Goal: Information Seeking & Learning: Learn about a topic

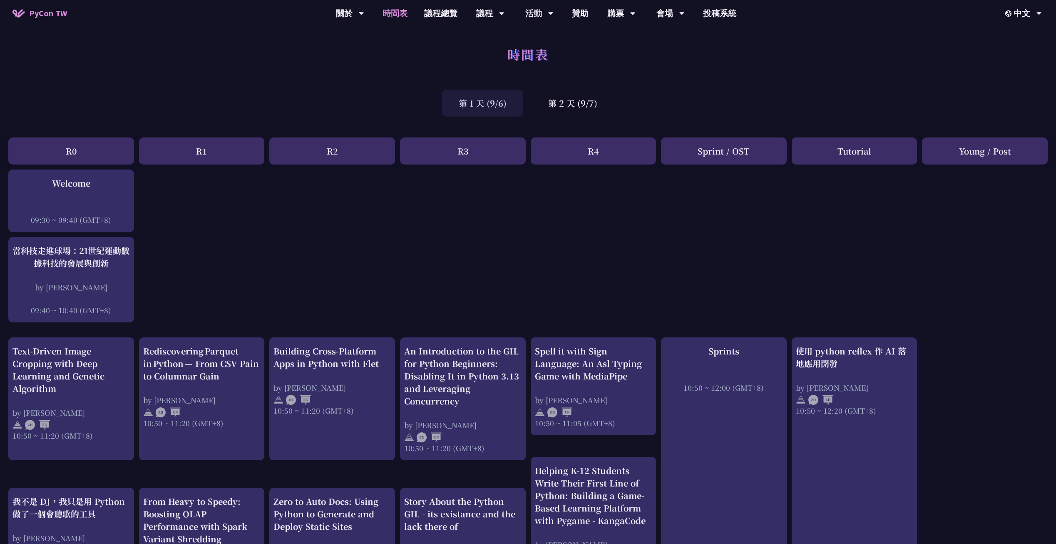
drag, startPoint x: 800, startPoint y: 94, endPoint x: 793, endPoint y: 84, distance: 12.8
click at [793, 84] on div "時間表 第 1 天 (9/6) 第 2 天 (9/7)" at bounding box center [528, 81] width 1056 height 79
drag, startPoint x: 769, startPoint y: 79, endPoint x: 664, endPoint y: 47, distance: 109.1
click at [661, 49] on div "時間表" at bounding box center [528, 64] width 1056 height 44
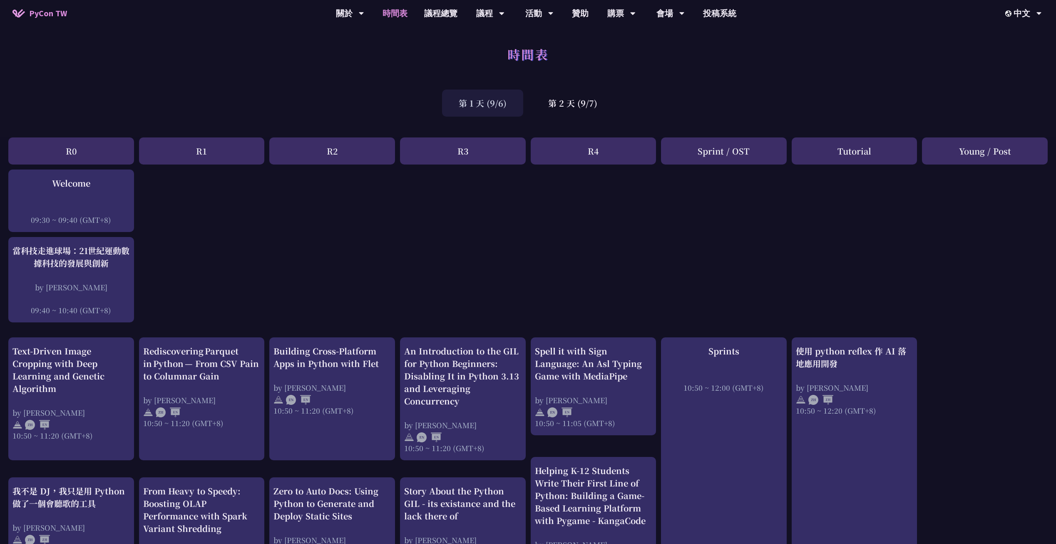
drag, startPoint x: 438, startPoint y: 42, endPoint x: 424, endPoint y: 45, distance: 14.1
click at [424, 45] on div "時間表" at bounding box center [528, 64] width 1056 height 44
drag, startPoint x: 443, startPoint y: 35, endPoint x: 420, endPoint y: 39, distance: 22.3
drag, startPoint x: 453, startPoint y: 40, endPoint x: 424, endPoint y: 45, distance: 28.7
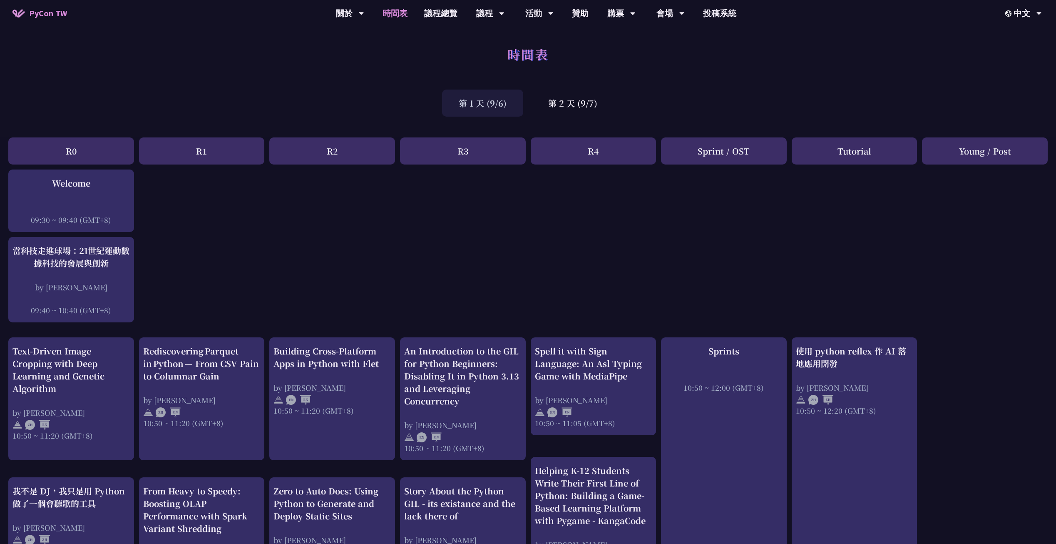
click at [566, 96] on div "第 2 天 (9/7)" at bounding box center [573, 103] width 82 height 27
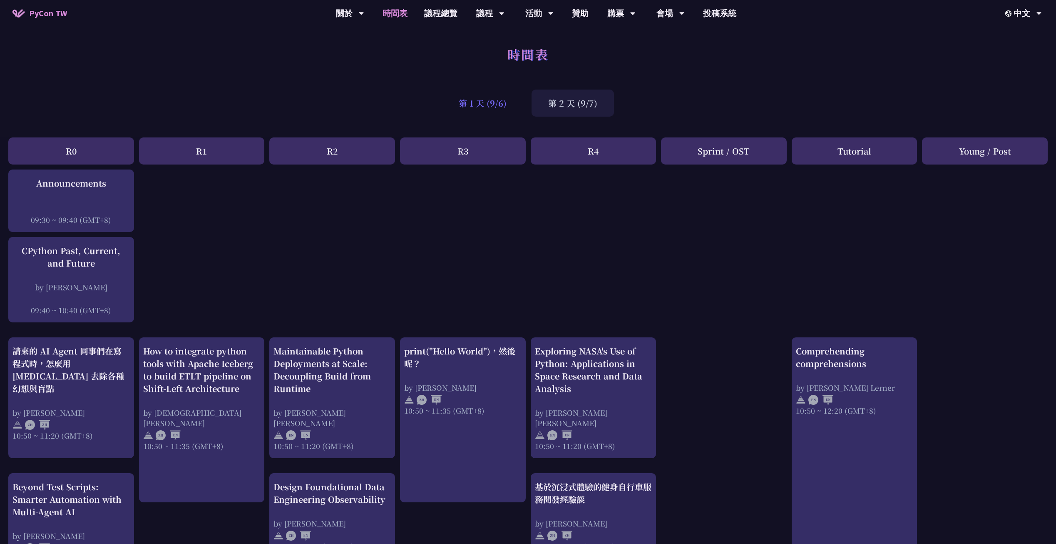
click at [511, 97] on div "第 1 天 (9/6)" at bounding box center [482, 103] width 81 height 27
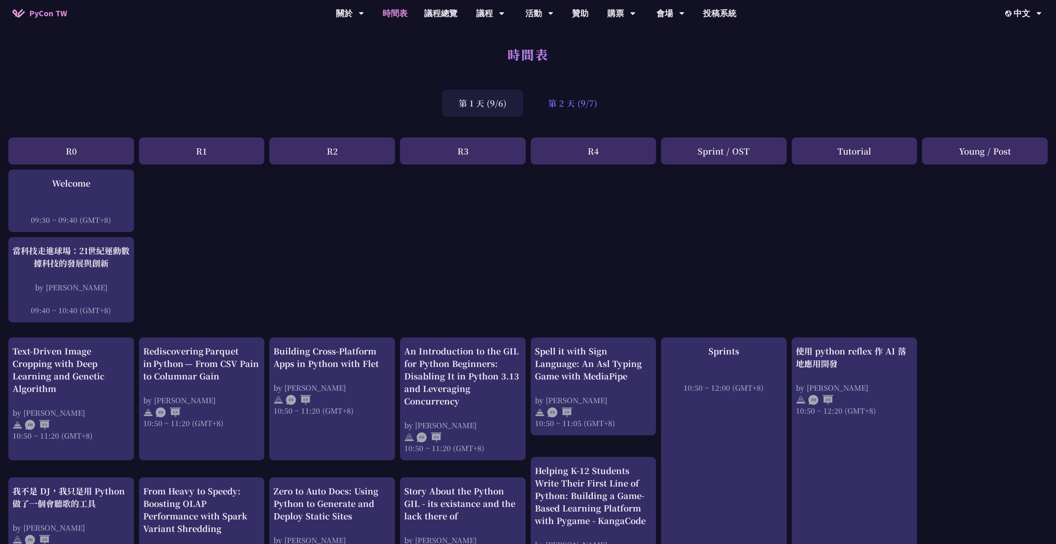
click at [580, 103] on div "第 2 天 (9/7)" at bounding box center [573, 103] width 82 height 27
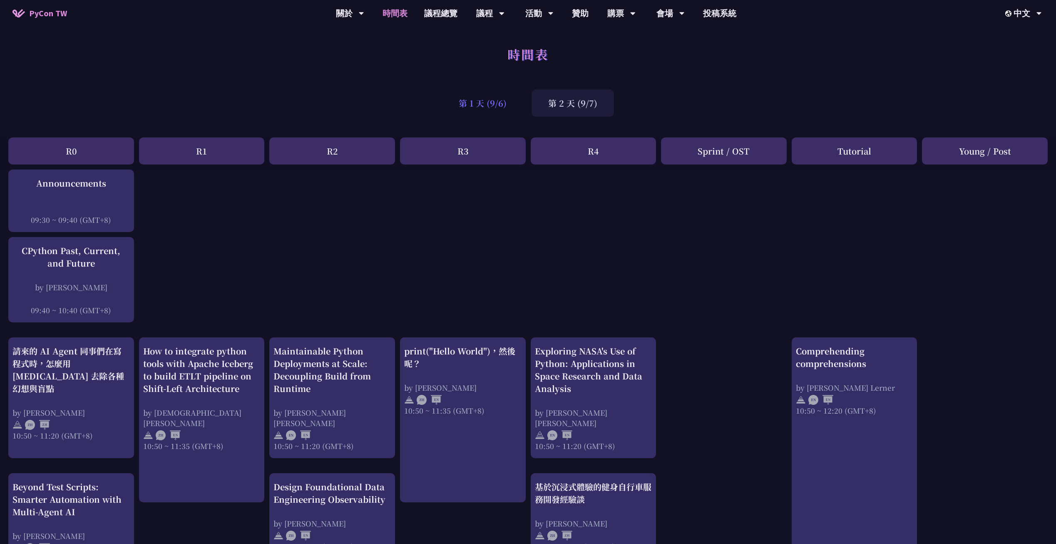
click at [495, 97] on div "第 1 天 (9/6)" at bounding box center [482, 103] width 81 height 27
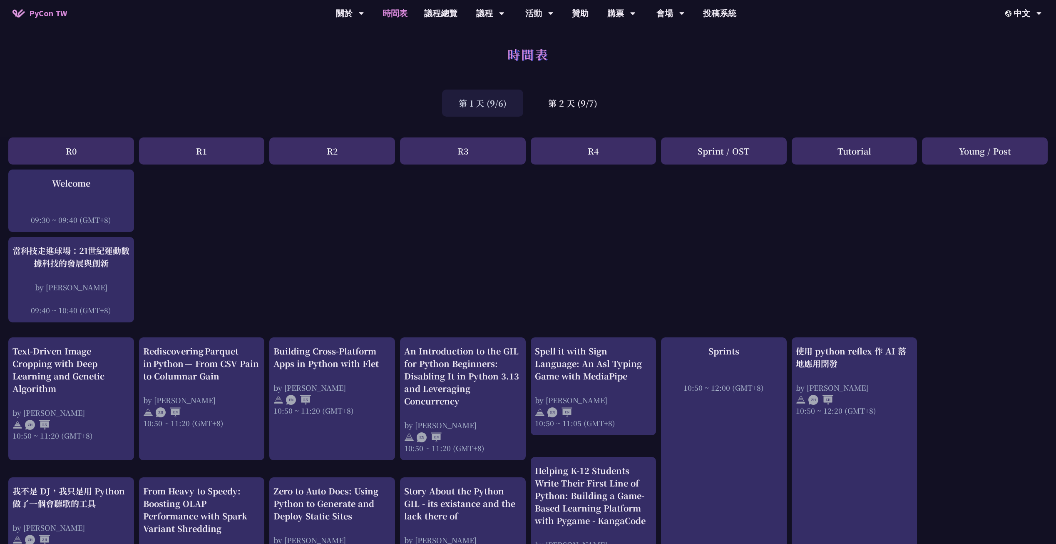
drag, startPoint x: 444, startPoint y: 42, endPoint x: 418, endPoint y: 48, distance: 26.9
click at [418, 48] on div "時間表" at bounding box center [528, 64] width 1056 height 44
